Goal: Information Seeking & Learning: Learn about a topic

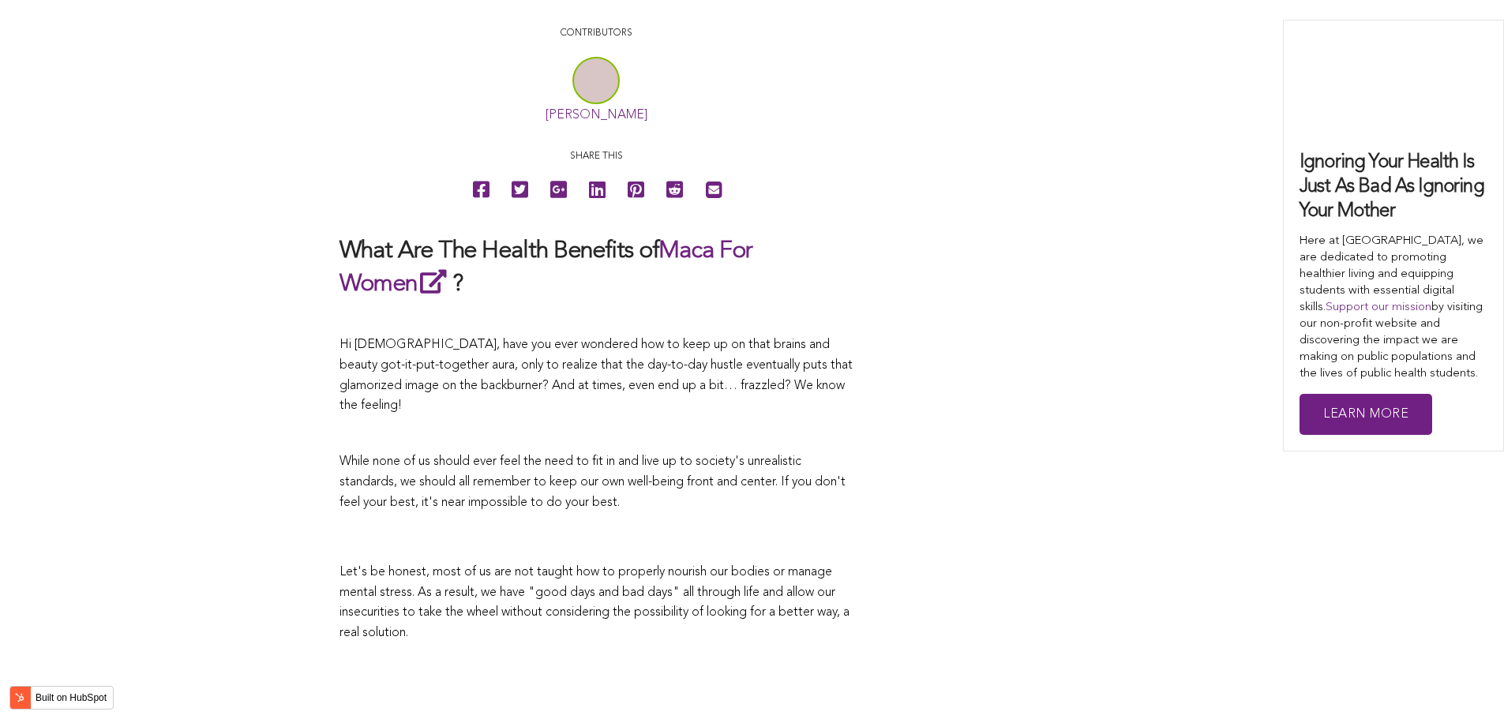
scroll to position [4823, 0]
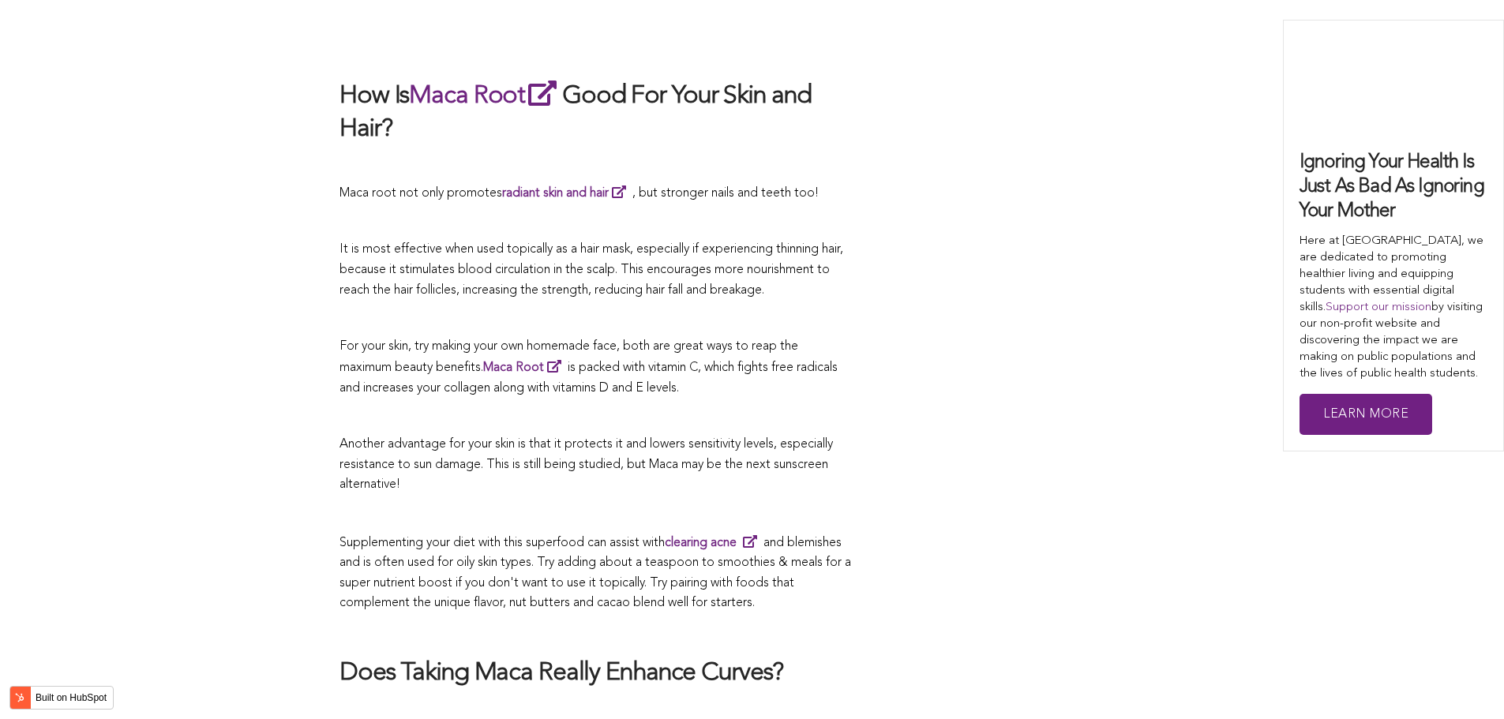
click at [737, 407] on p at bounding box center [595, 417] width 513 height 21
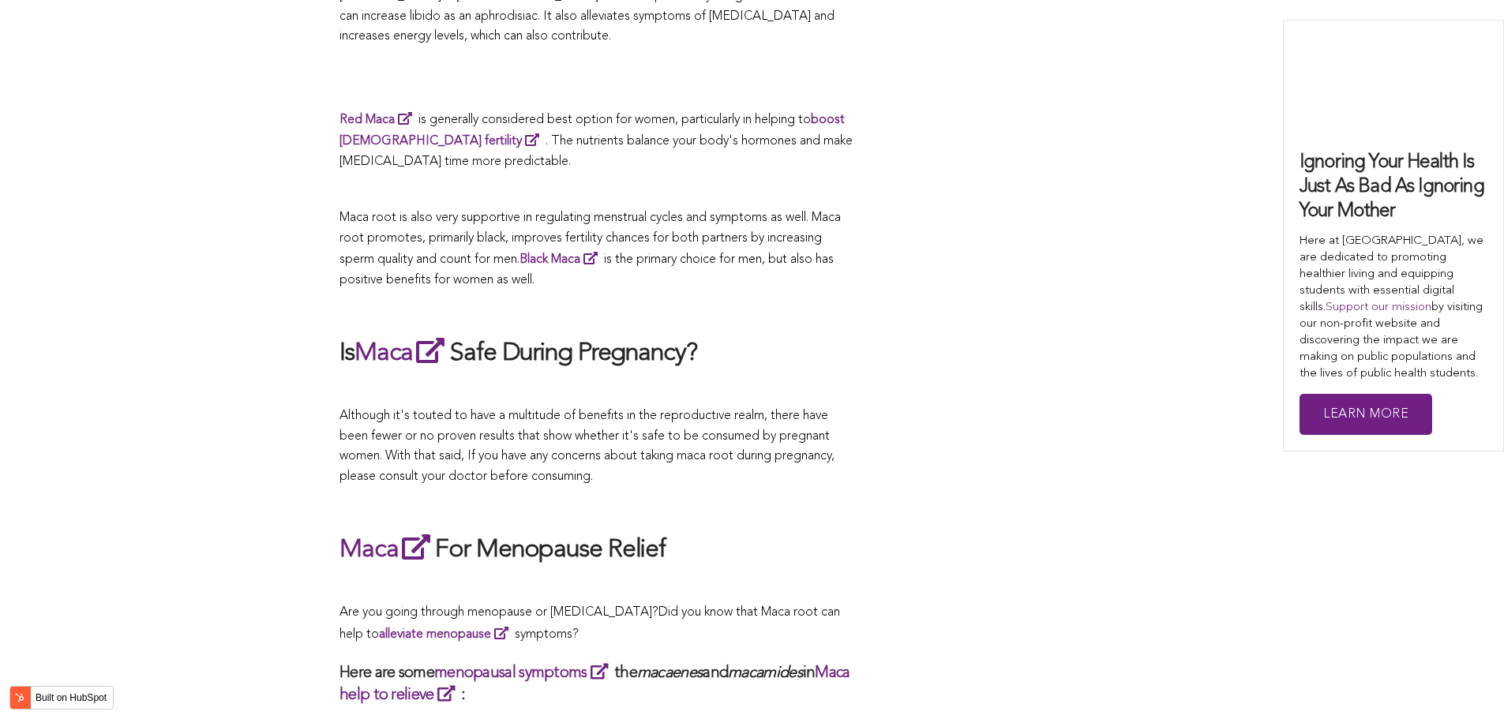
scroll to position [2770, 0]
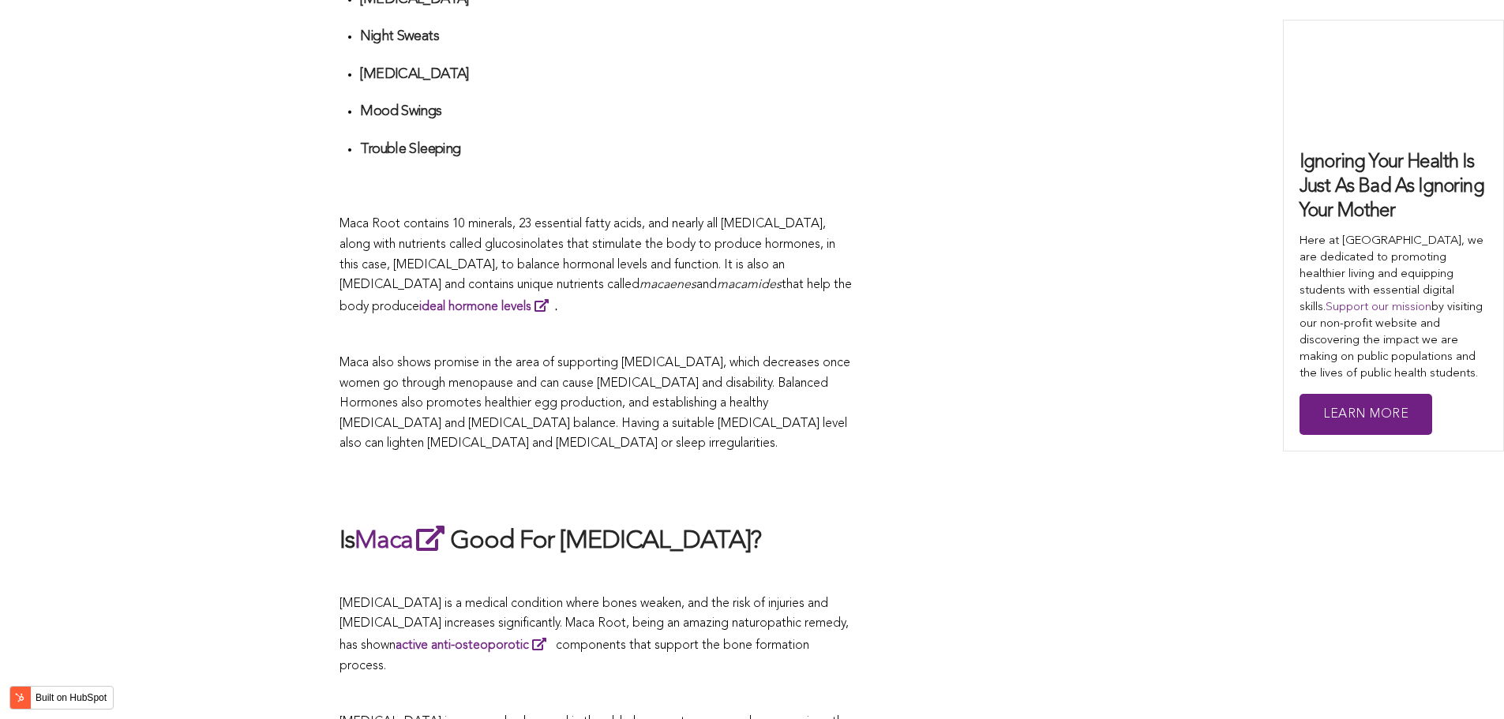
click at [549, 359] on span "Maca also shows promise in the area of supporting [MEDICAL_DATA], which decreas…" at bounding box center [594, 403] width 511 height 93
click at [501, 357] on span "Maca also shows promise in the area of supporting [MEDICAL_DATA], which decreas…" at bounding box center [594, 403] width 511 height 93
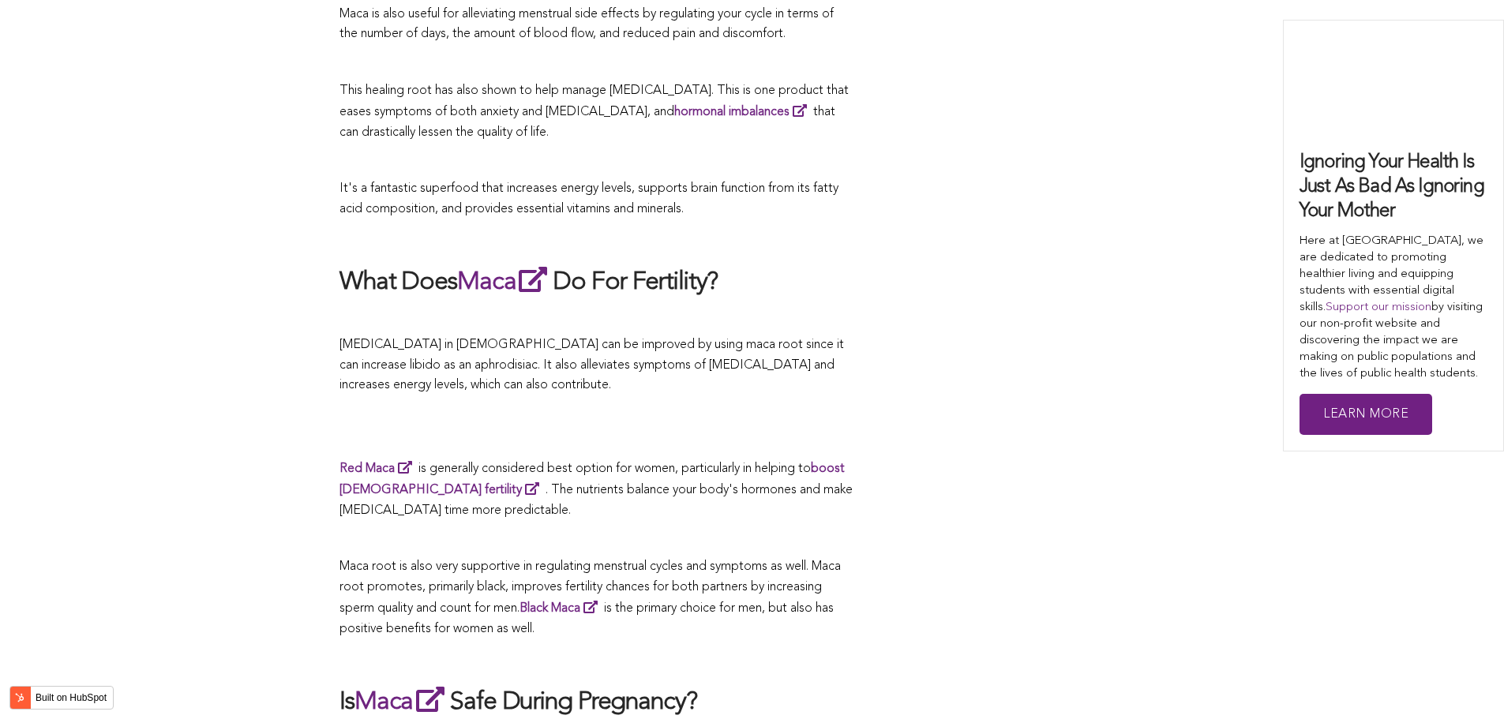
scroll to position [4314, 0]
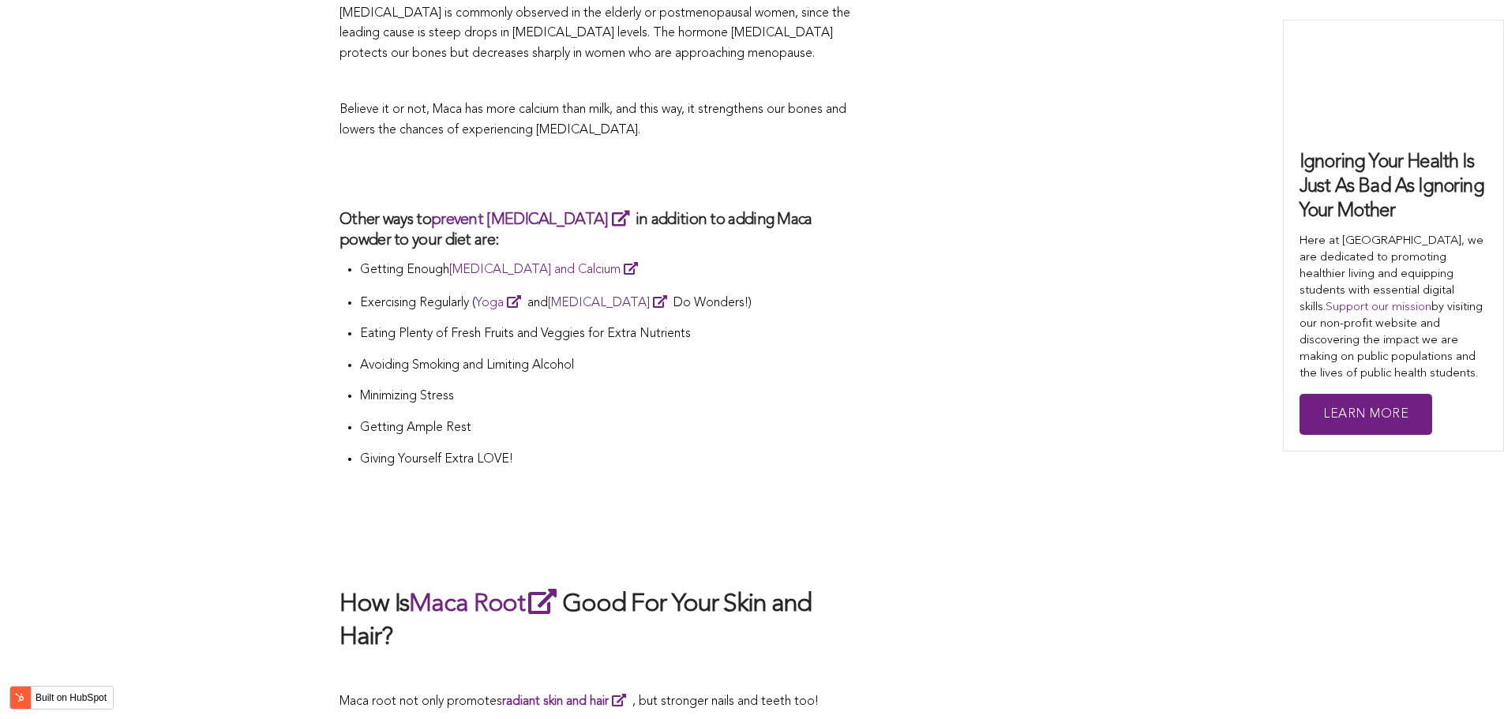
click at [817, 387] on p "Minimizing Stress" at bounding box center [606, 397] width 493 height 21
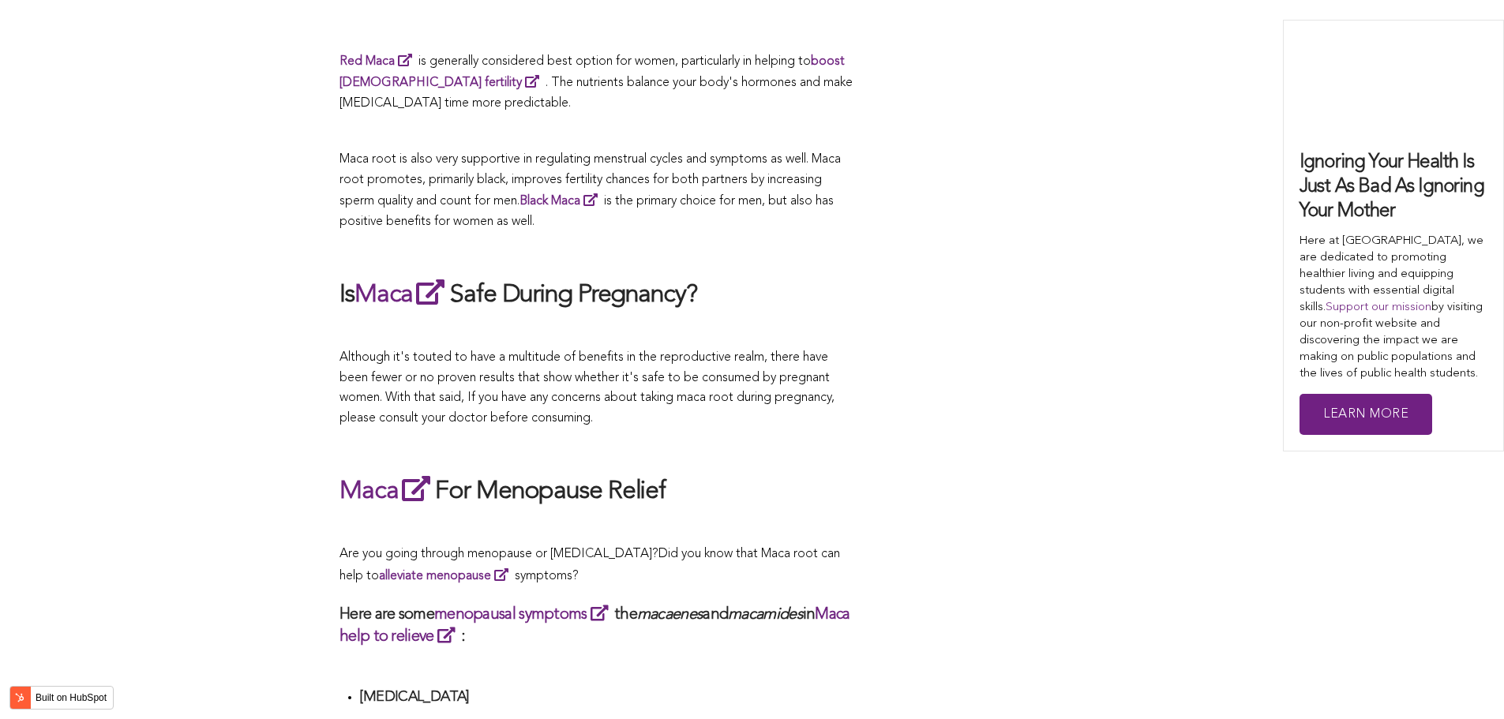
click at [564, 359] on span "Although it's touted to have a multitude of benefits in the reproductive realm,…" at bounding box center [586, 387] width 495 height 73
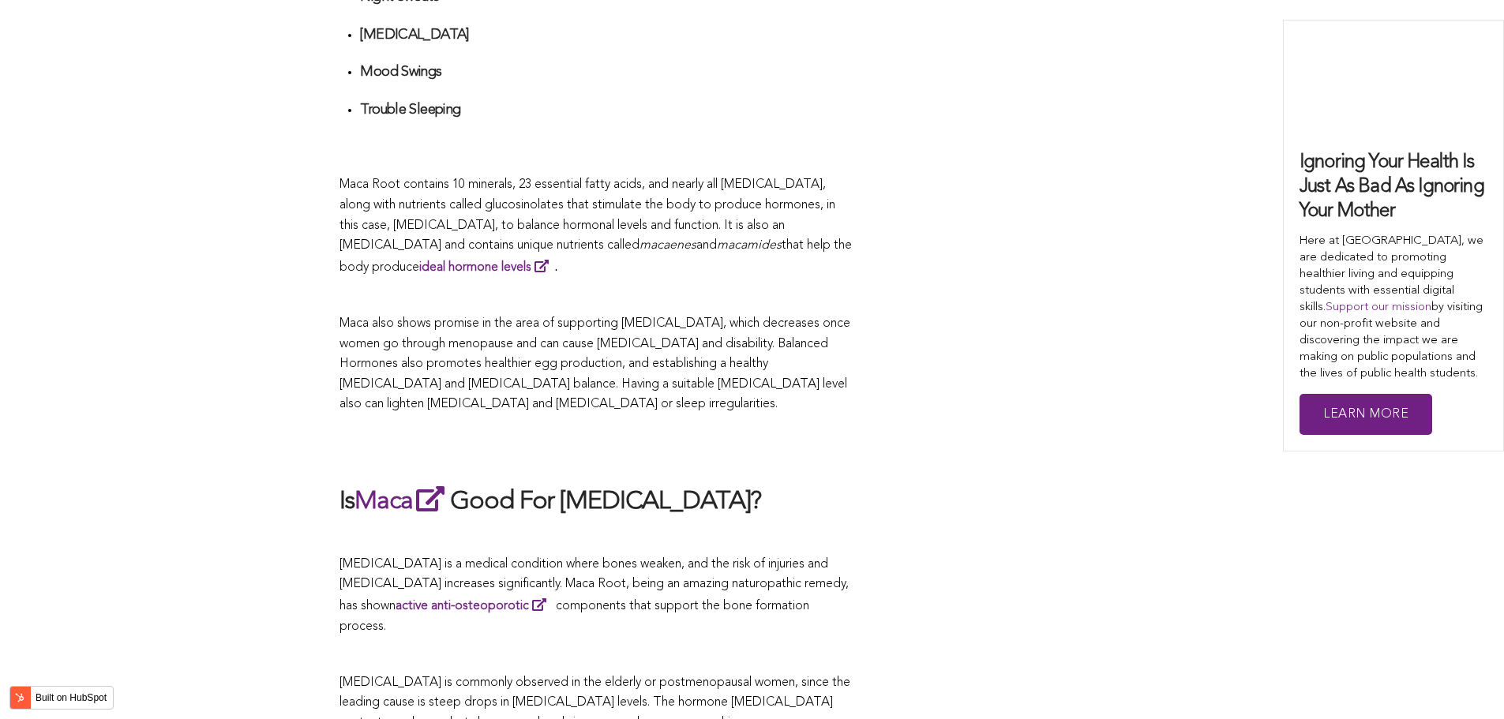
scroll to position [4382, 0]
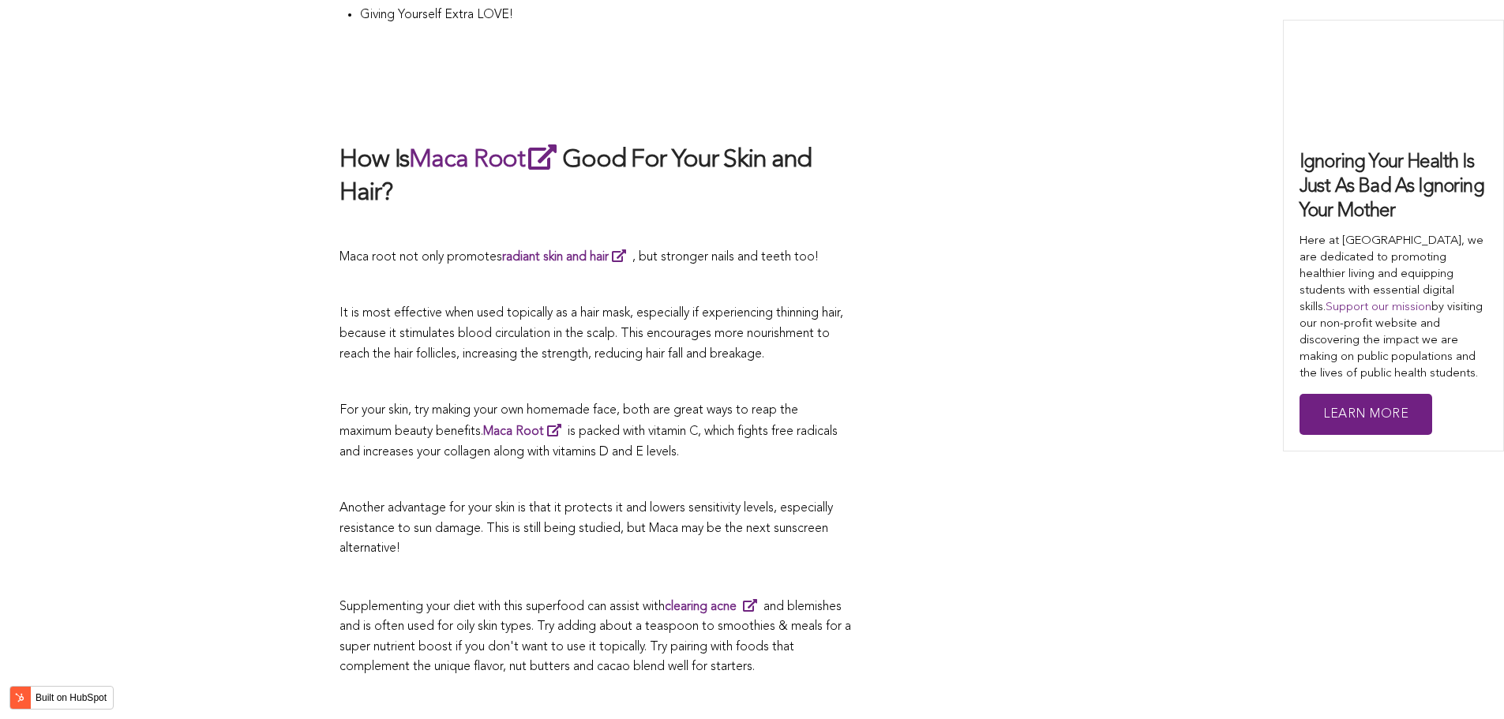
click at [698, 404] on span "For your skin, try making your own homemade face, both are great ways to reap t…" at bounding box center [568, 421] width 459 height 35
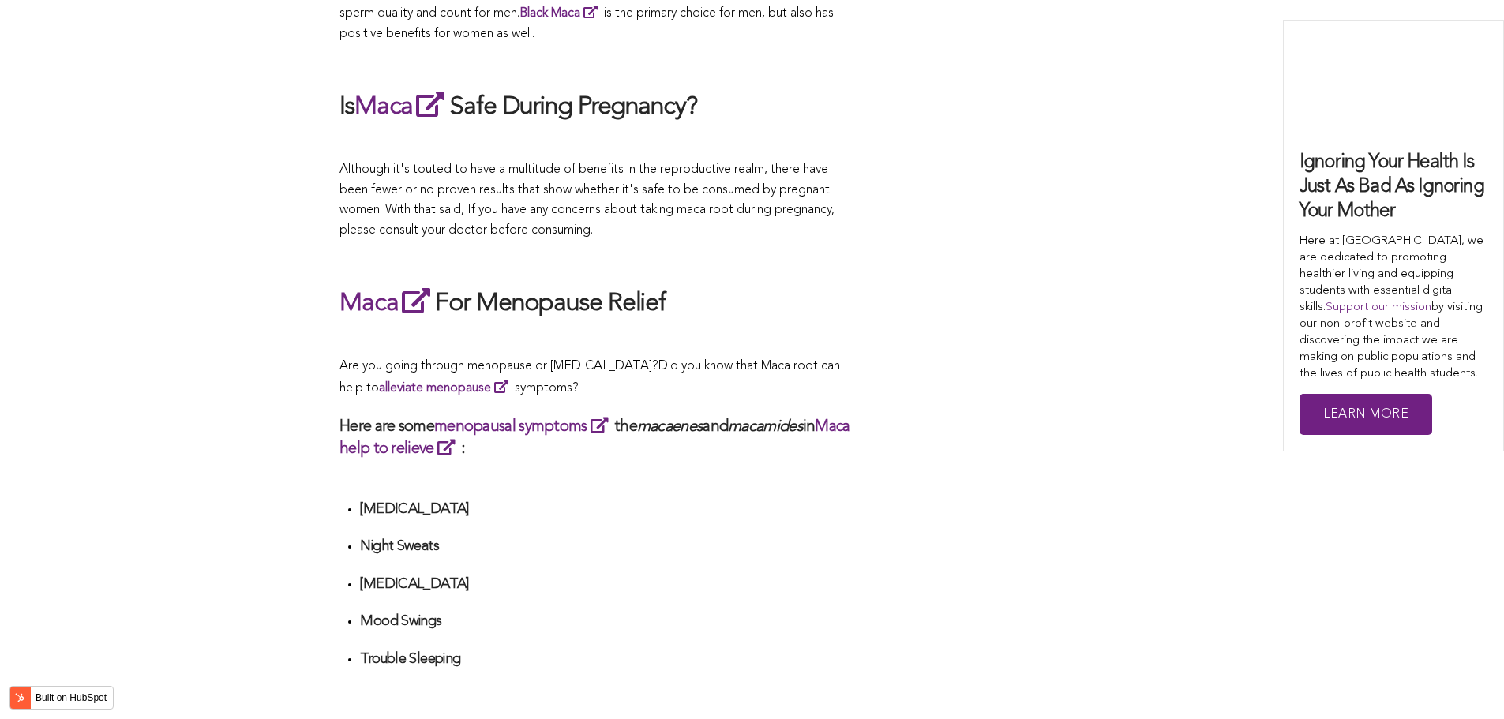
click at [660, 359] on p "Are you going through menopause or [MEDICAL_DATA]? Did you know that Maca root …" at bounding box center [595, 378] width 513 height 42
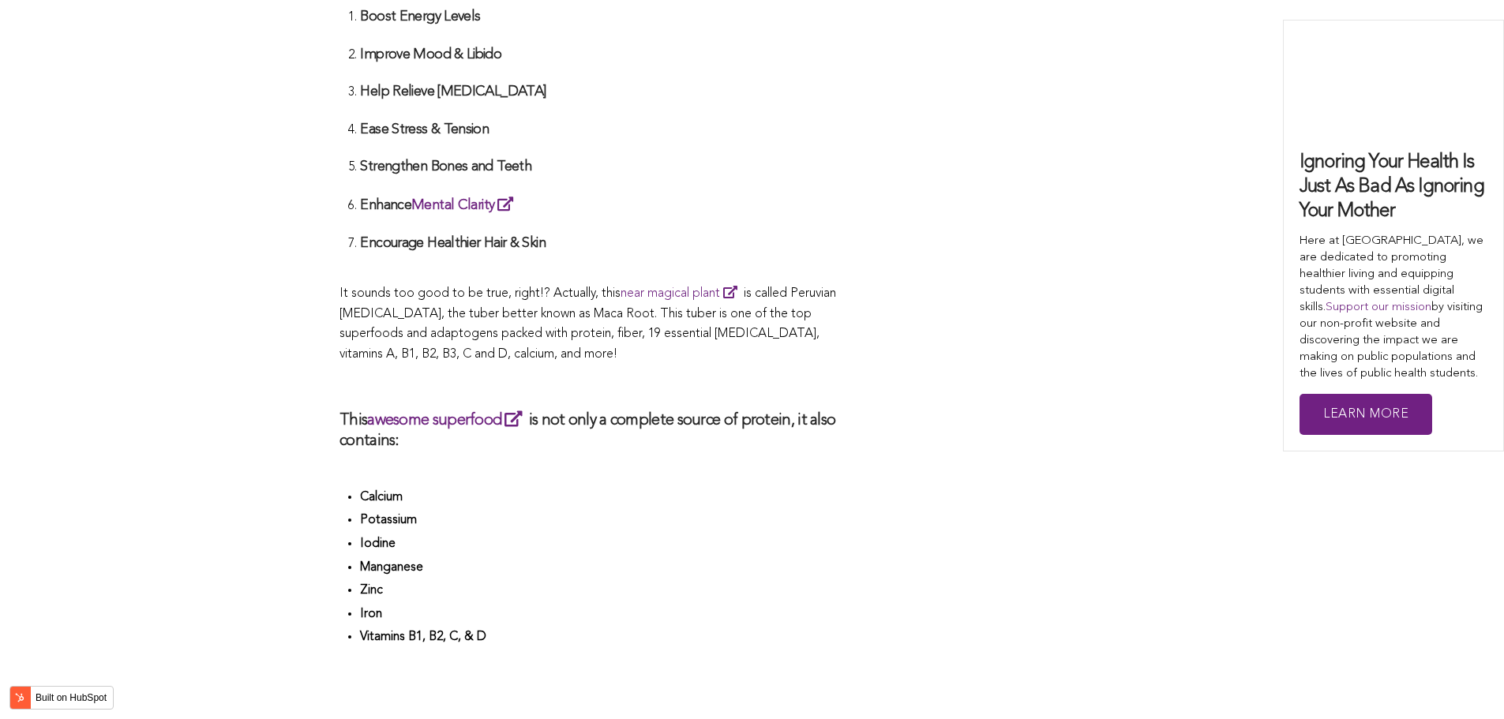
scroll to position [4905, 0]
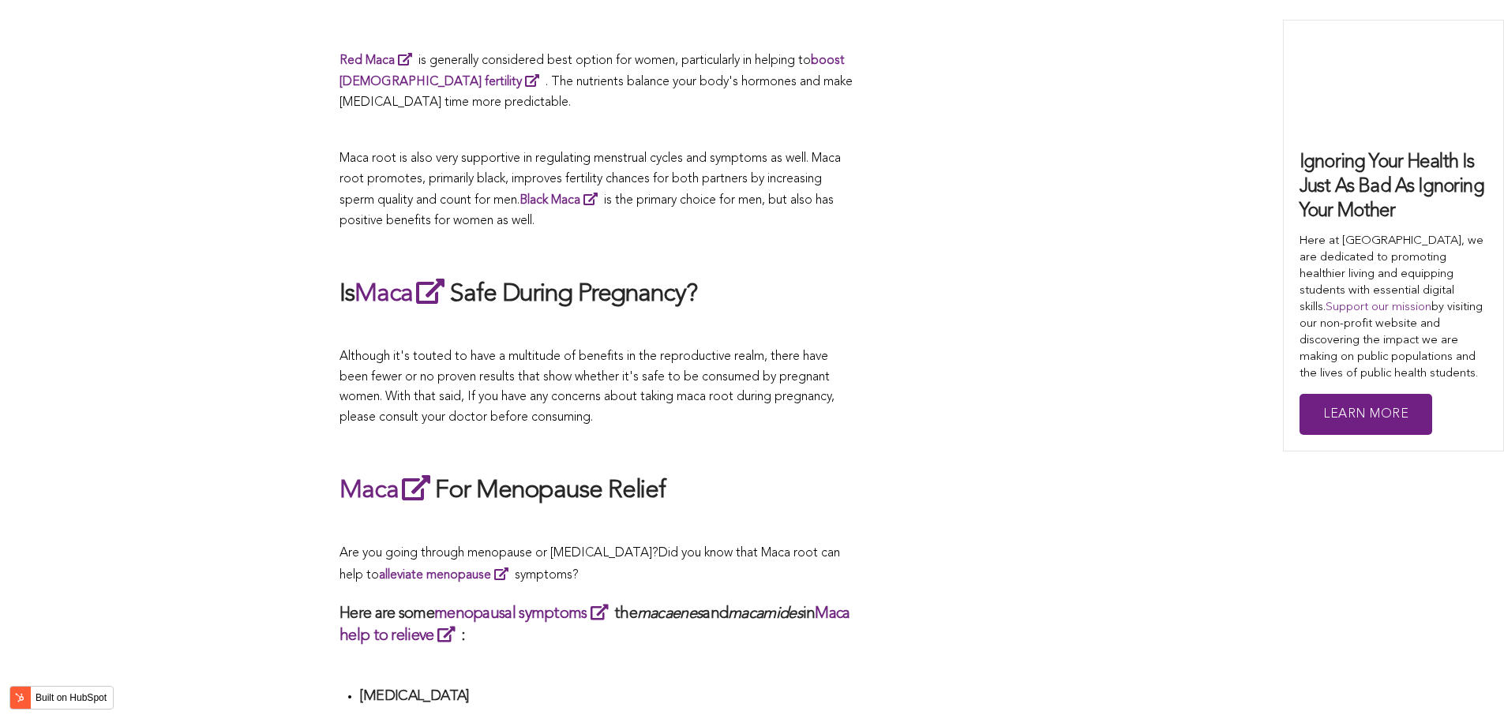
click at [492, 359] on span "Although it's touted to have a multitude of benefits in the reproductive realm,…" at bounding box center [586, 387] width 495 height 73
click at [737, 377] on span "Although it's touted to have a multitude of benefits in the reproductive realm,…" at bounding box center [586, 387] width 495 height 73
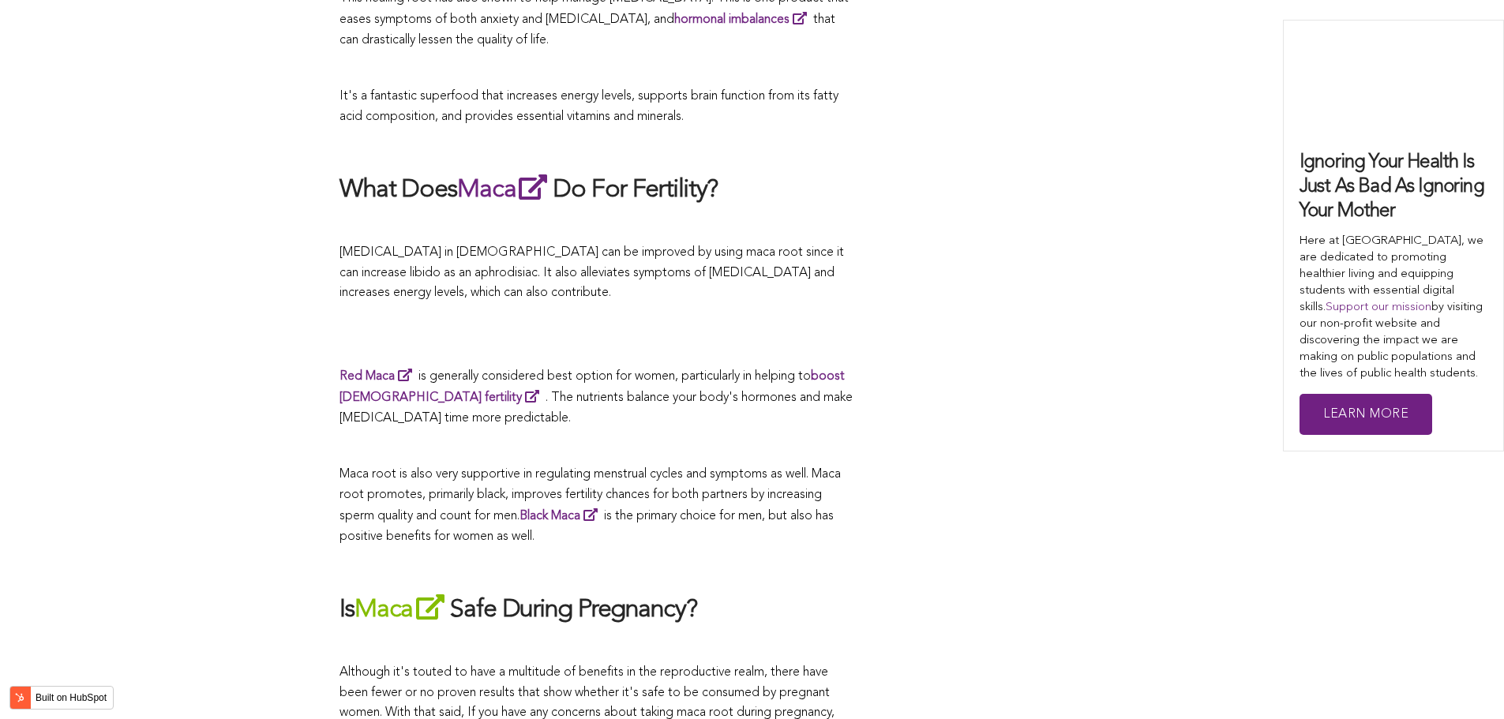
scroll to position [2514, 0]
